Goal: Check status: Check status

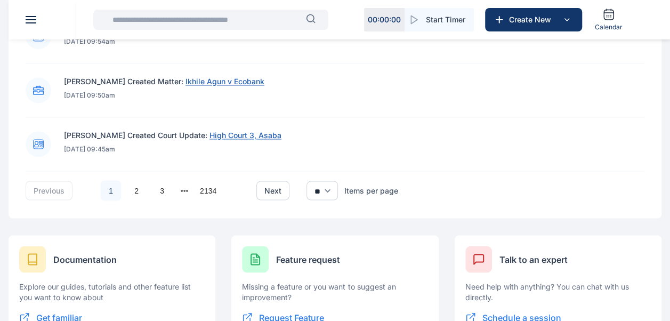
scroll to position [824, 0]
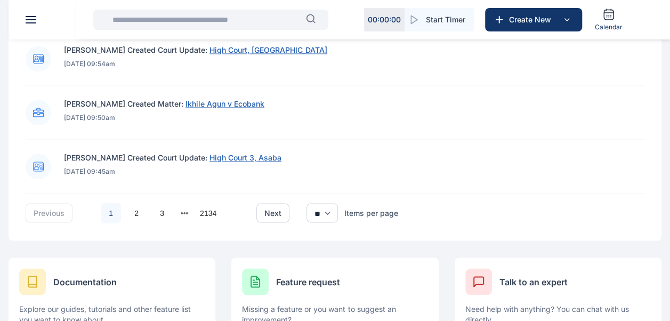
click at [147, 209] on ul "1 2 3 2134" at bounding box center [164, 212] width 167 height 21
click at [140, 211] on link "2" at bounding box center [136, 213] width 20 height 20
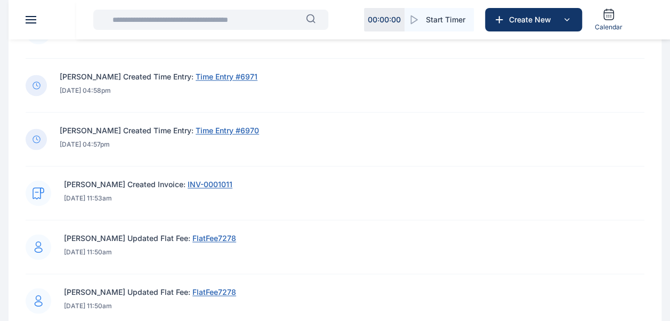
scroll to position [695, 0]
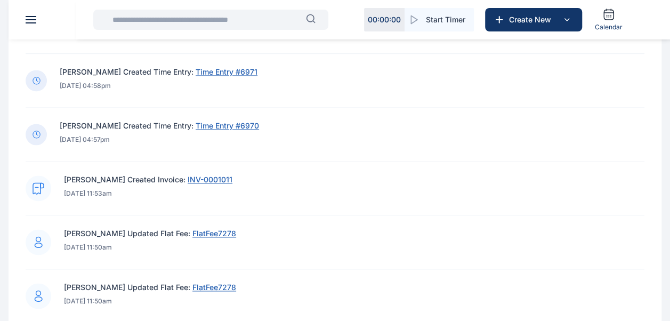
click at [188, 180] on span "INV-0001011" at bounding box center [210, 179] width 45 height 9
